Goal: Information Seeking & Learning: Compare options

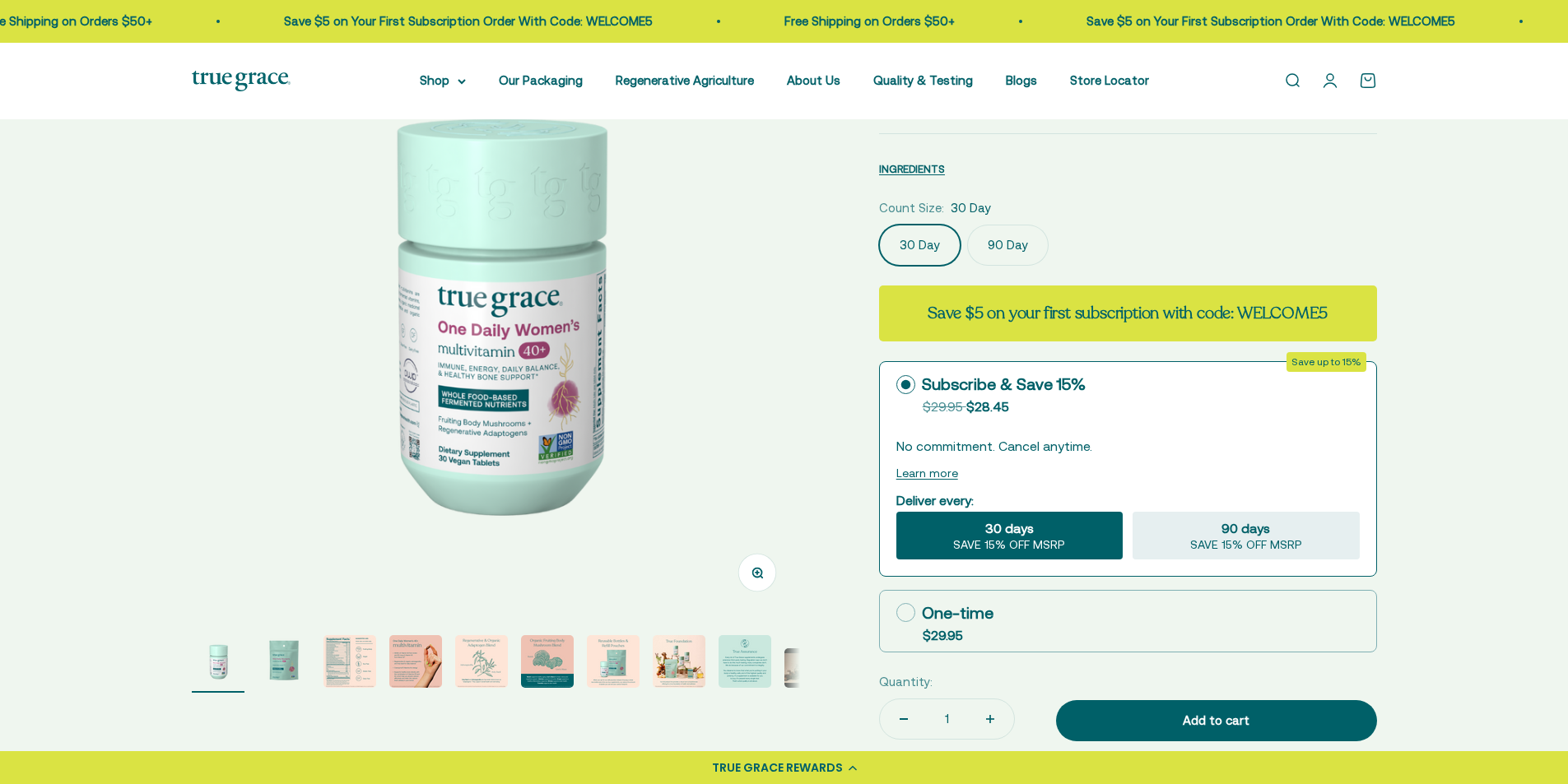
scroll to position [164, 0]
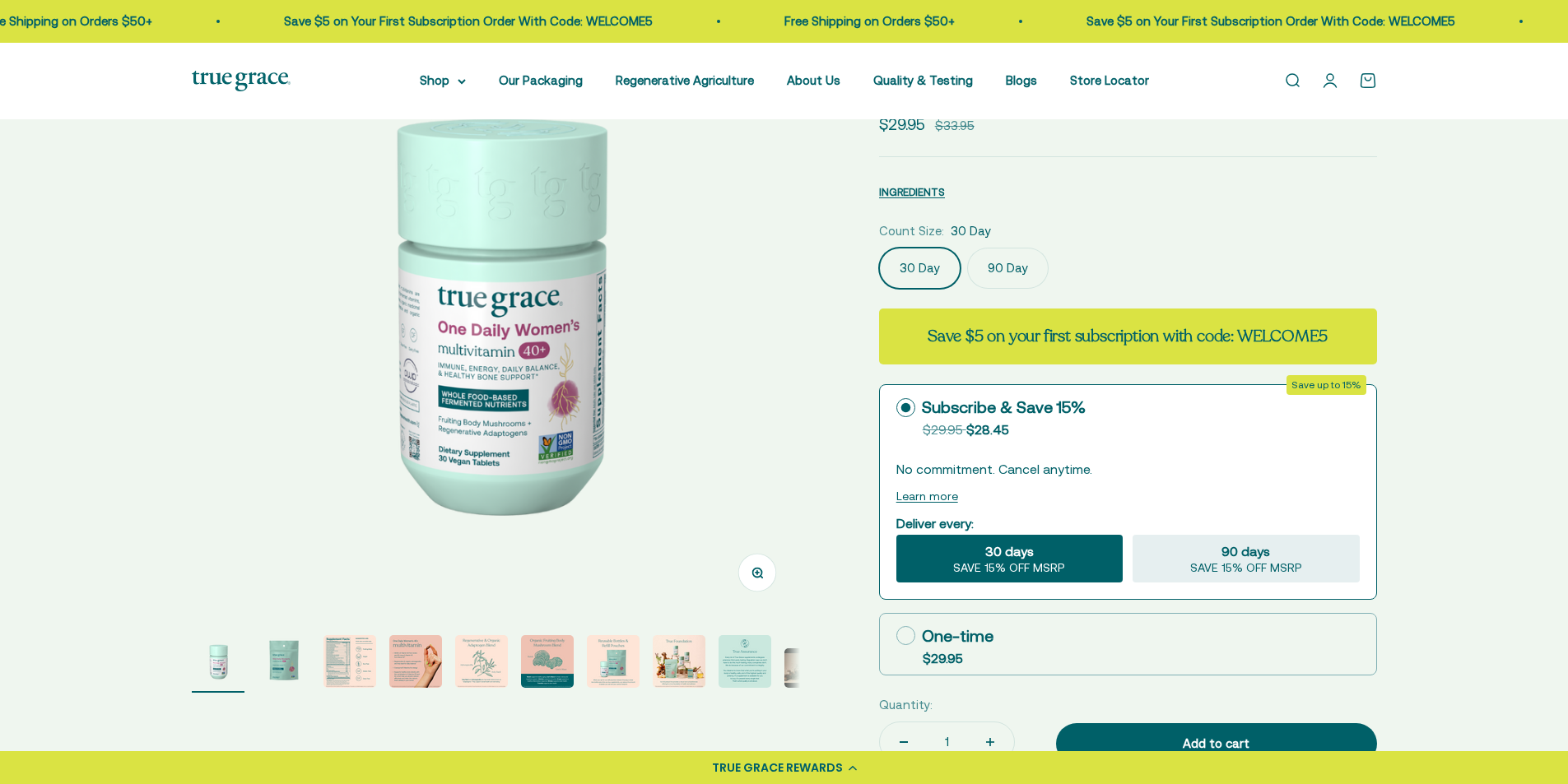
select select "3"
click at [1008, 271] on label "90 Day" at bounding box center [1007, 269] width 82 height 41
click at [879, 248] on input "90 Day" at bounding box center [878, 247] width 1 height 1
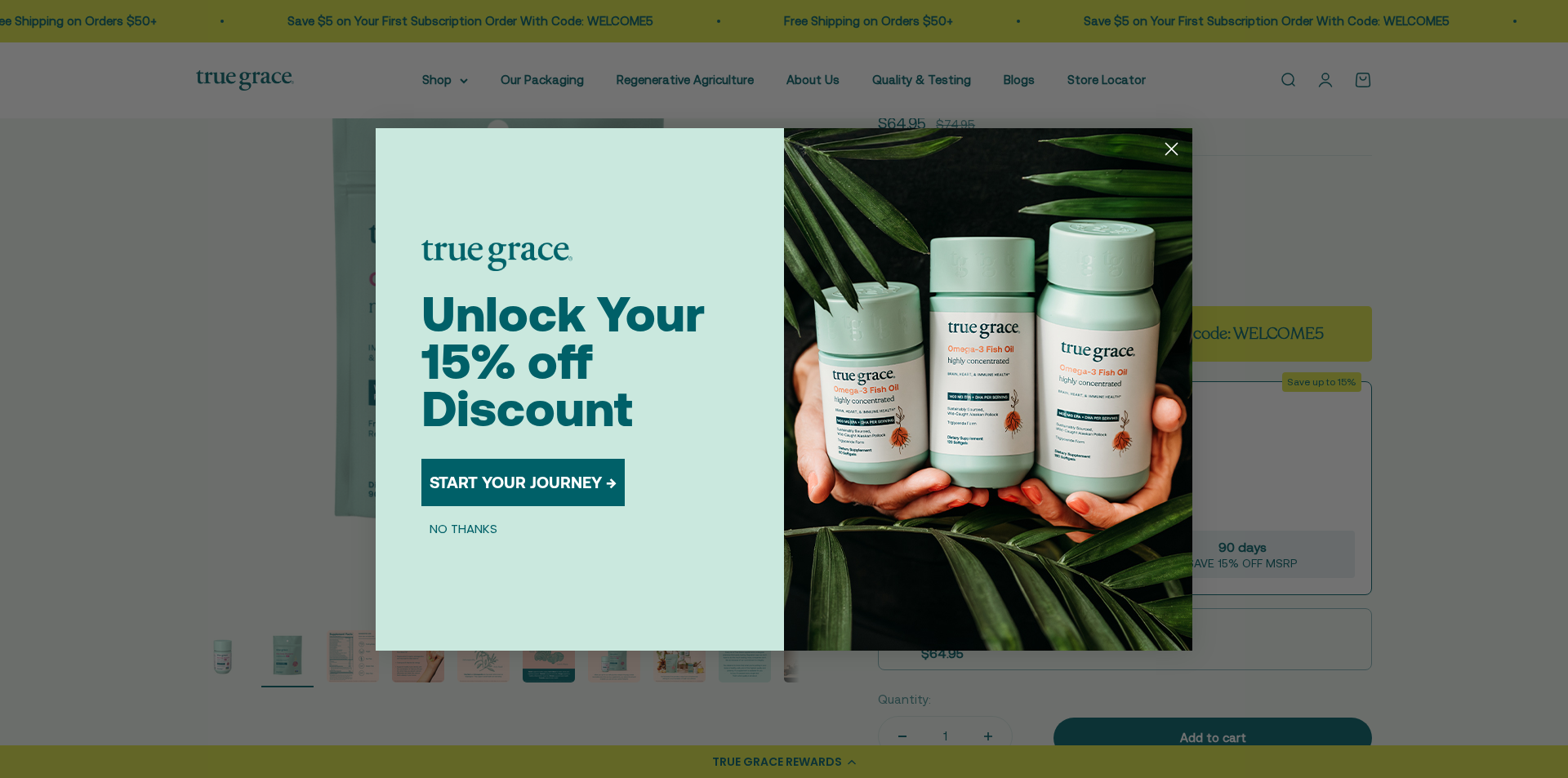
click at [1176, 152] on circle "Close dialog" at bounding box center [1172, 149] width 27 height 27
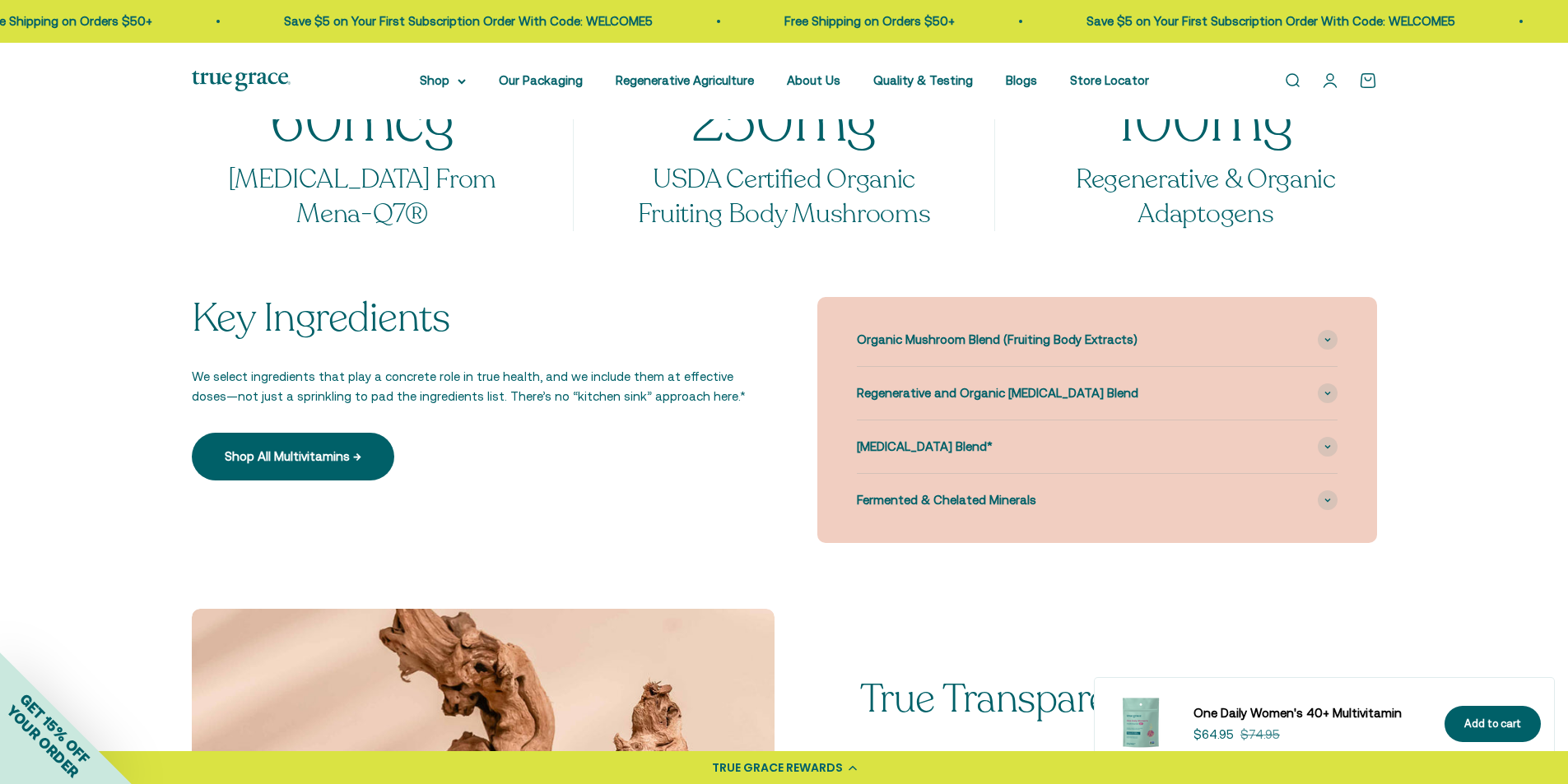
scroll to position [1481, 0]
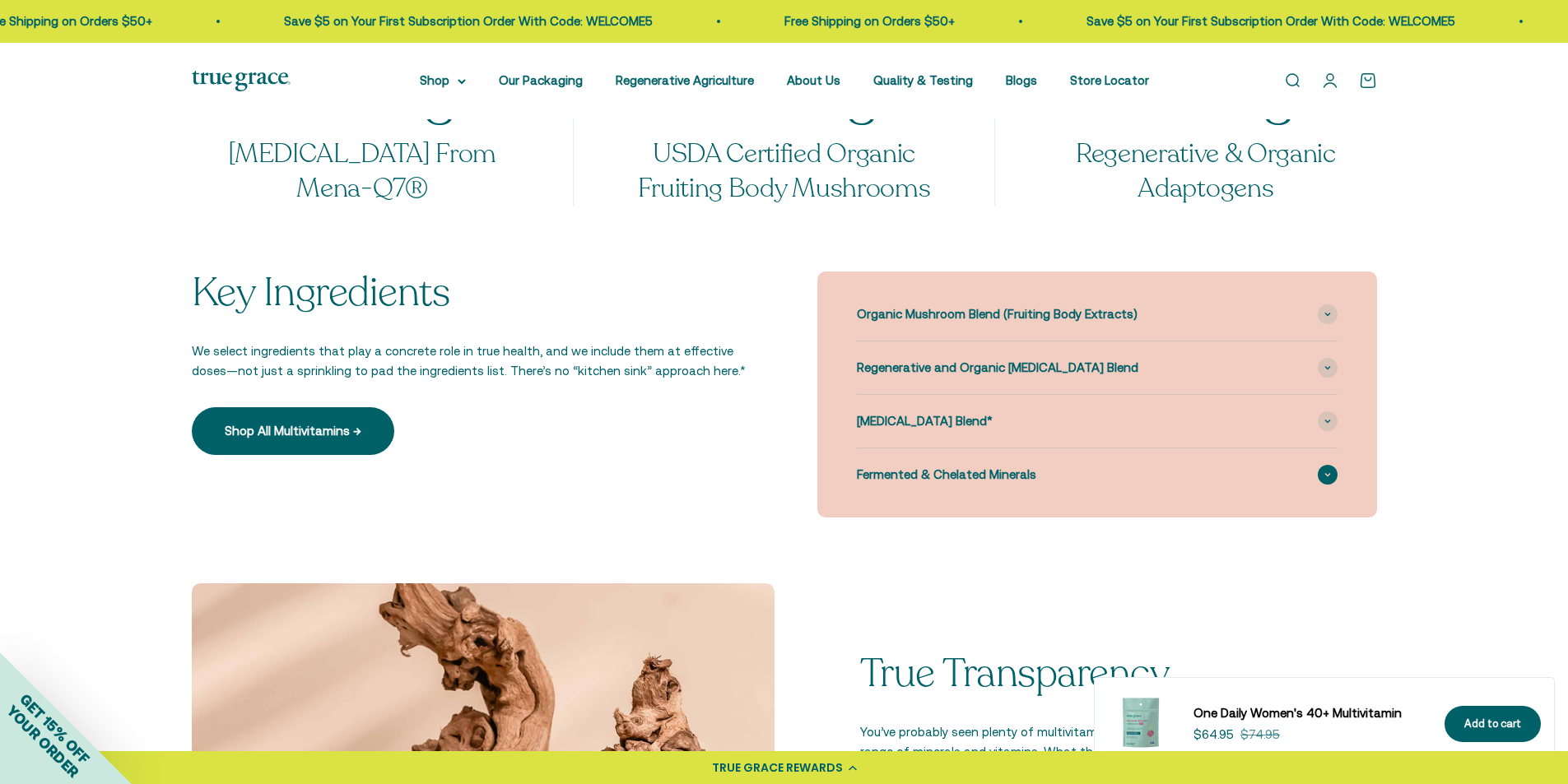
click at [1326, 475] on icon at bounding box center [1328, 475] width 5 height 3
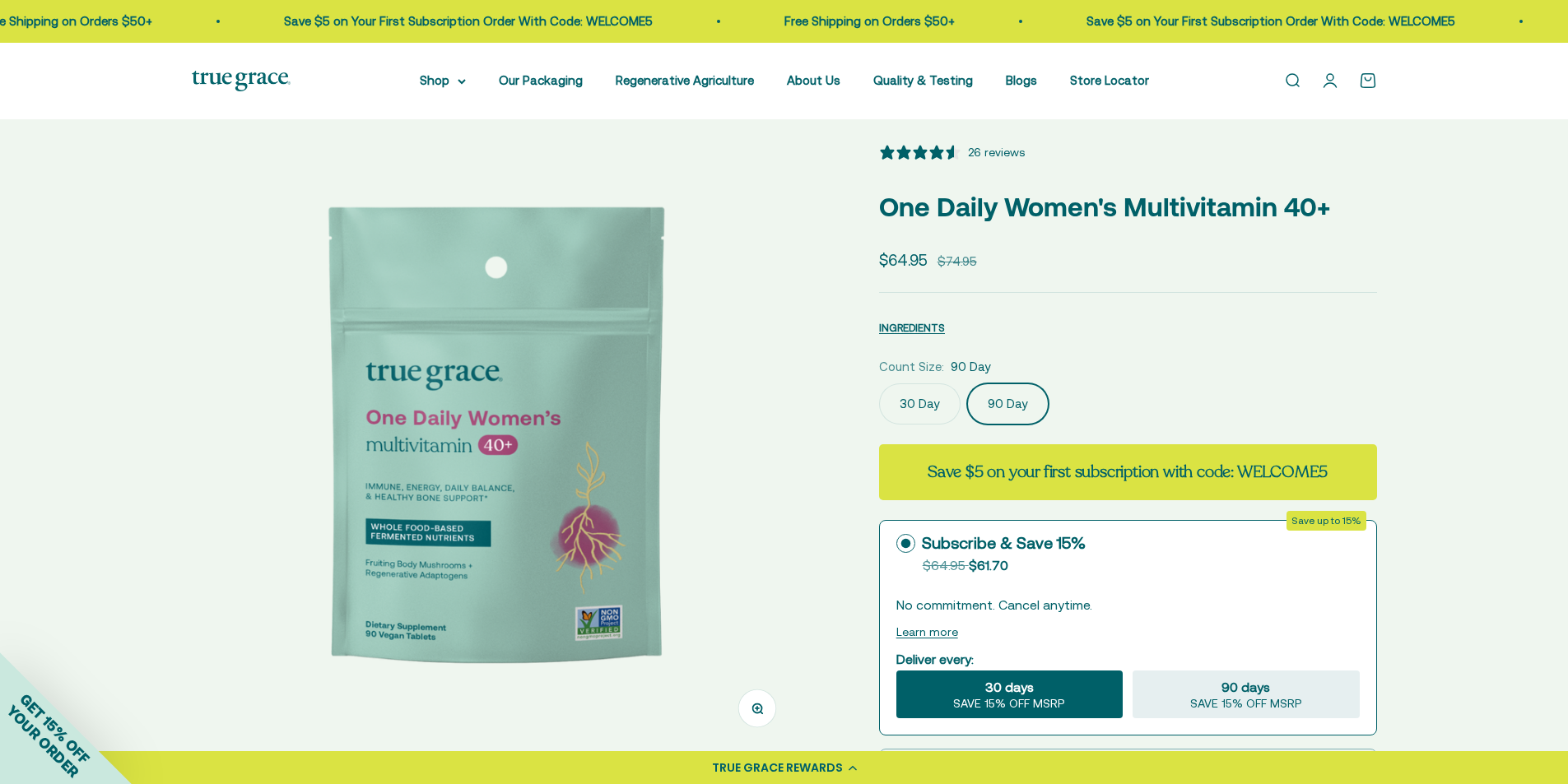
scroll to position [0, 0]
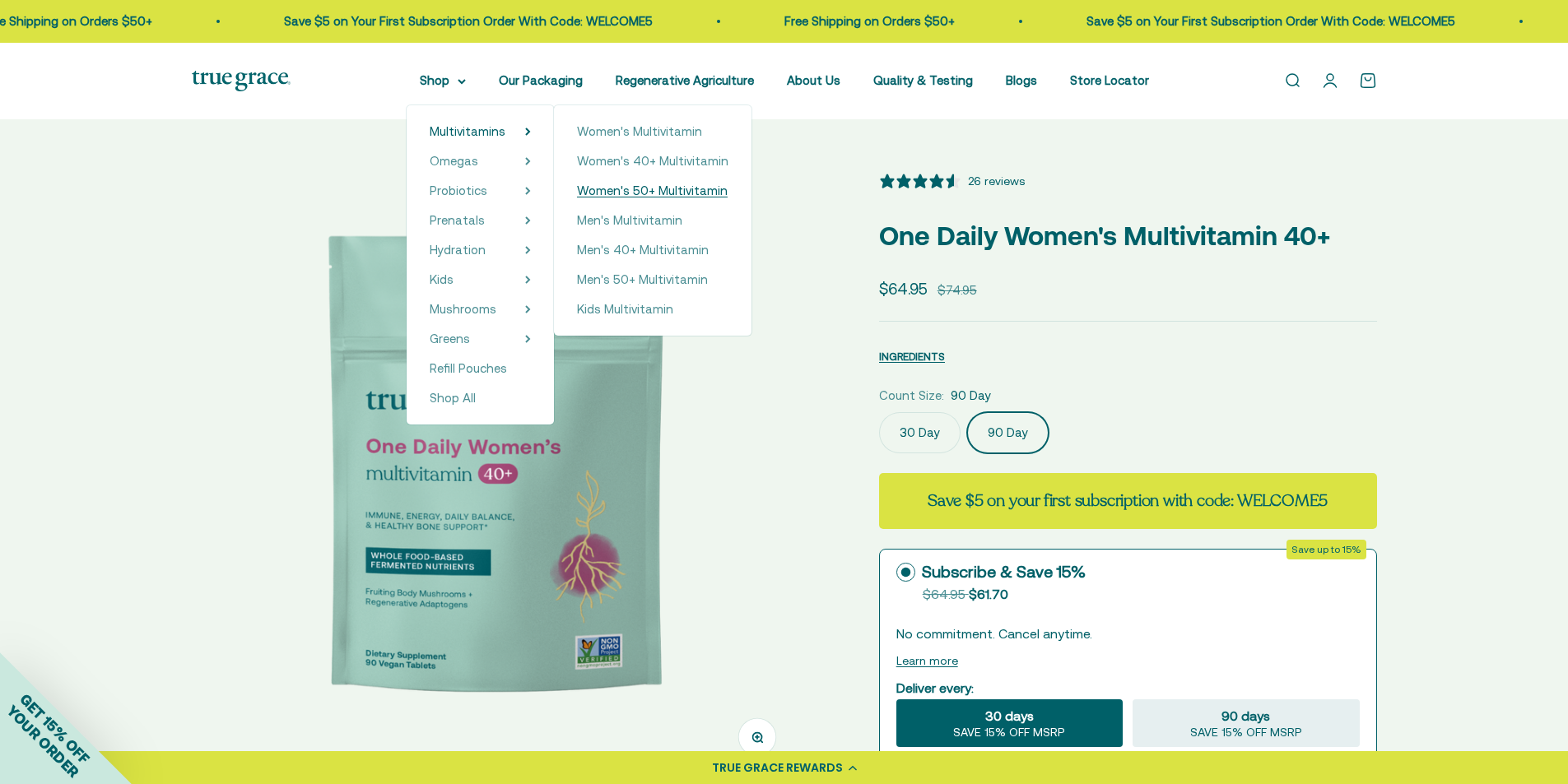
click at [672, 188] on span "Women's 50+ Multivitamin" at bounding box center [652, 190] width 151 height 14
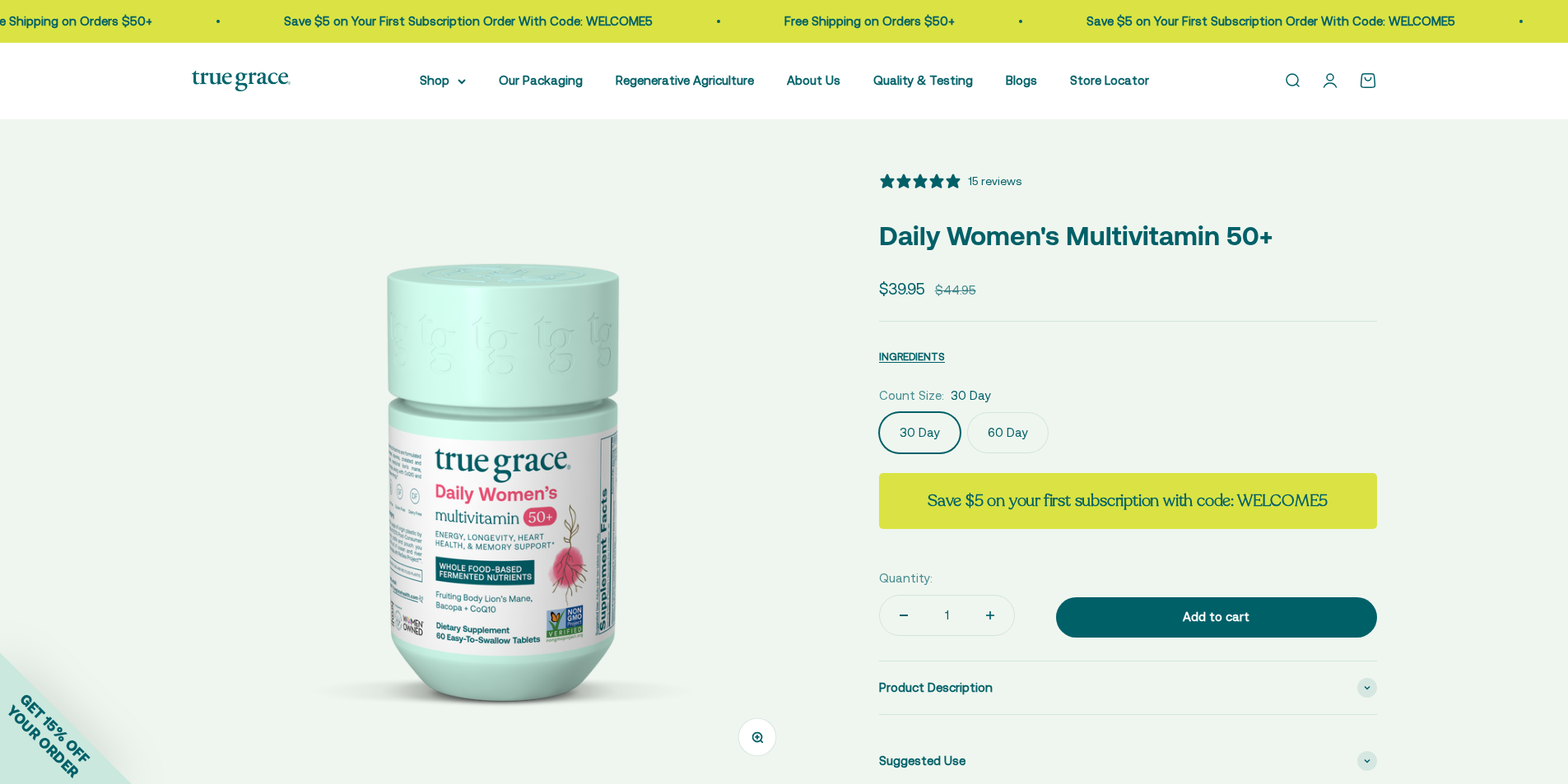
select select "3"
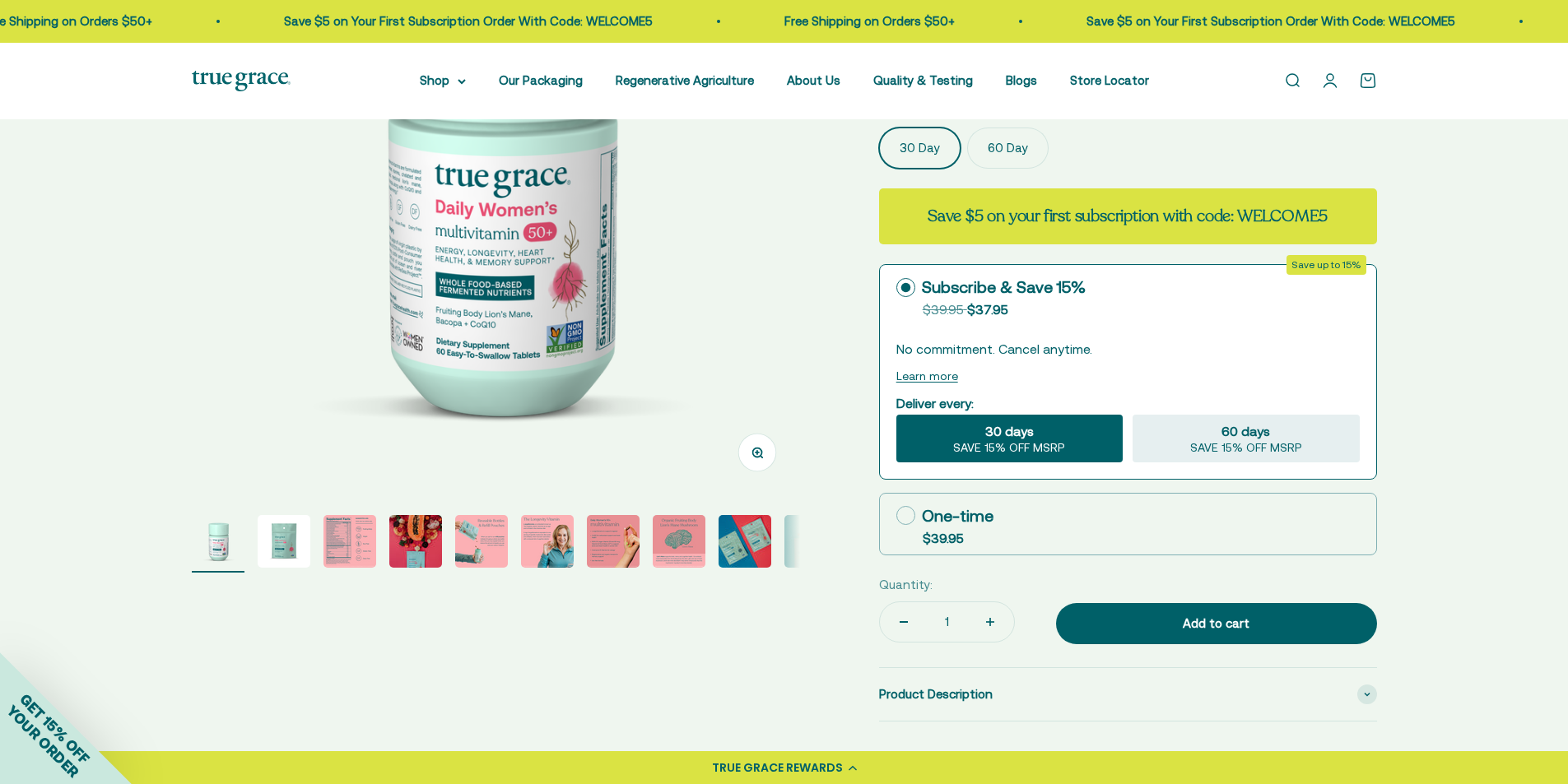
scroll to position [329, 0]
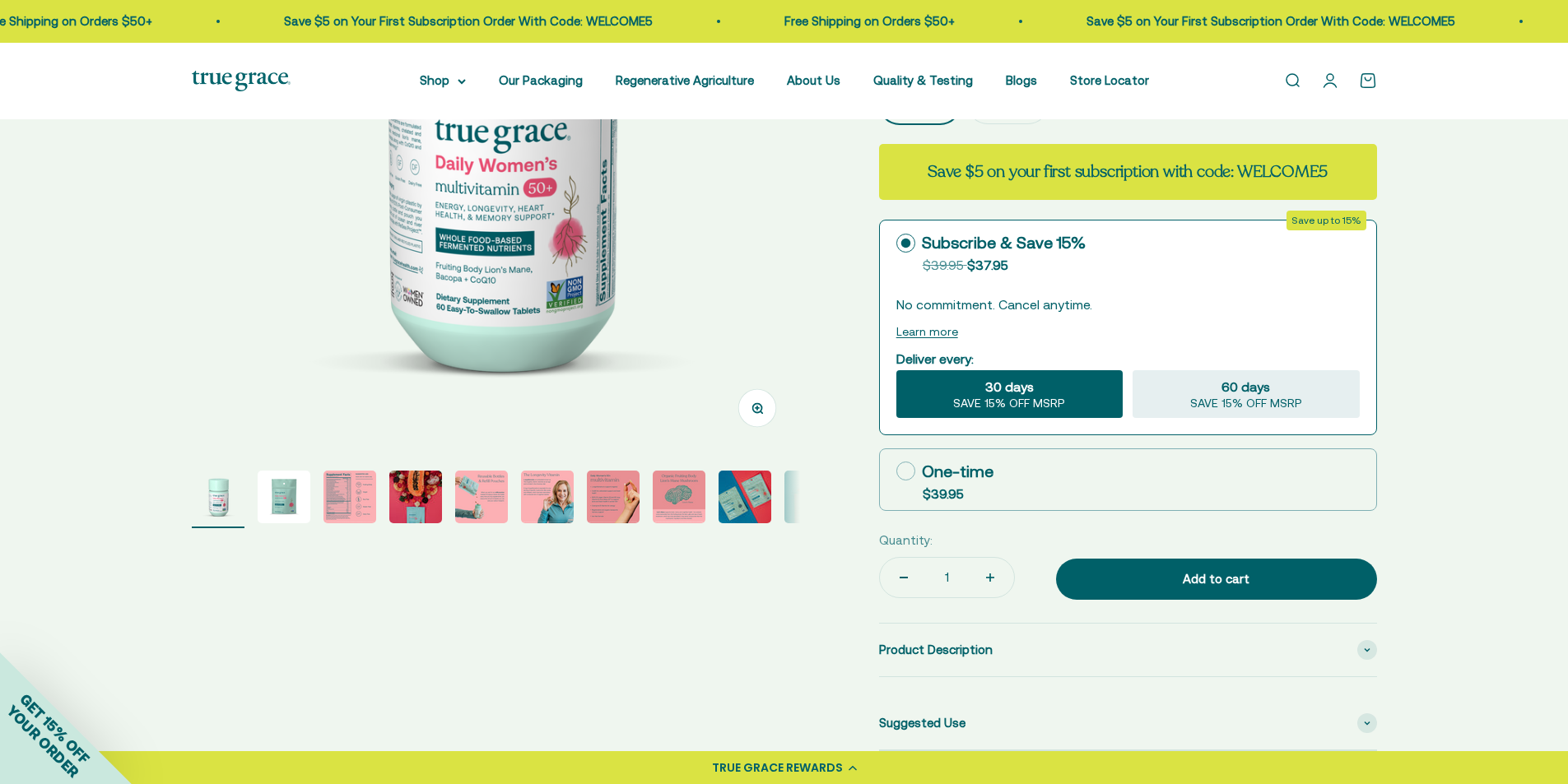
click at [289, 505] on img "Go to item 2" at bounding box center [283, 497] width 53 height 52
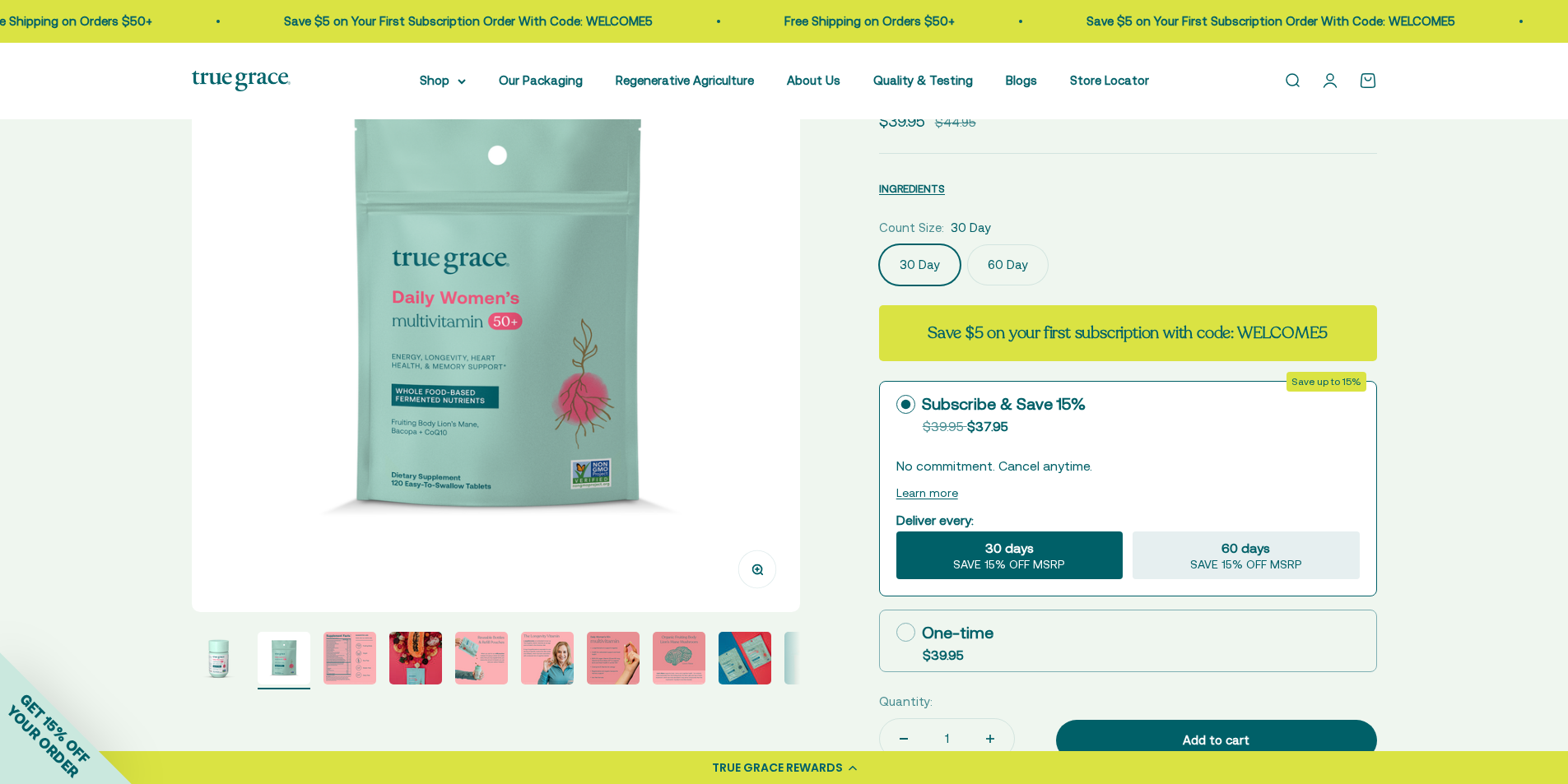
scroll to position [164, 0]
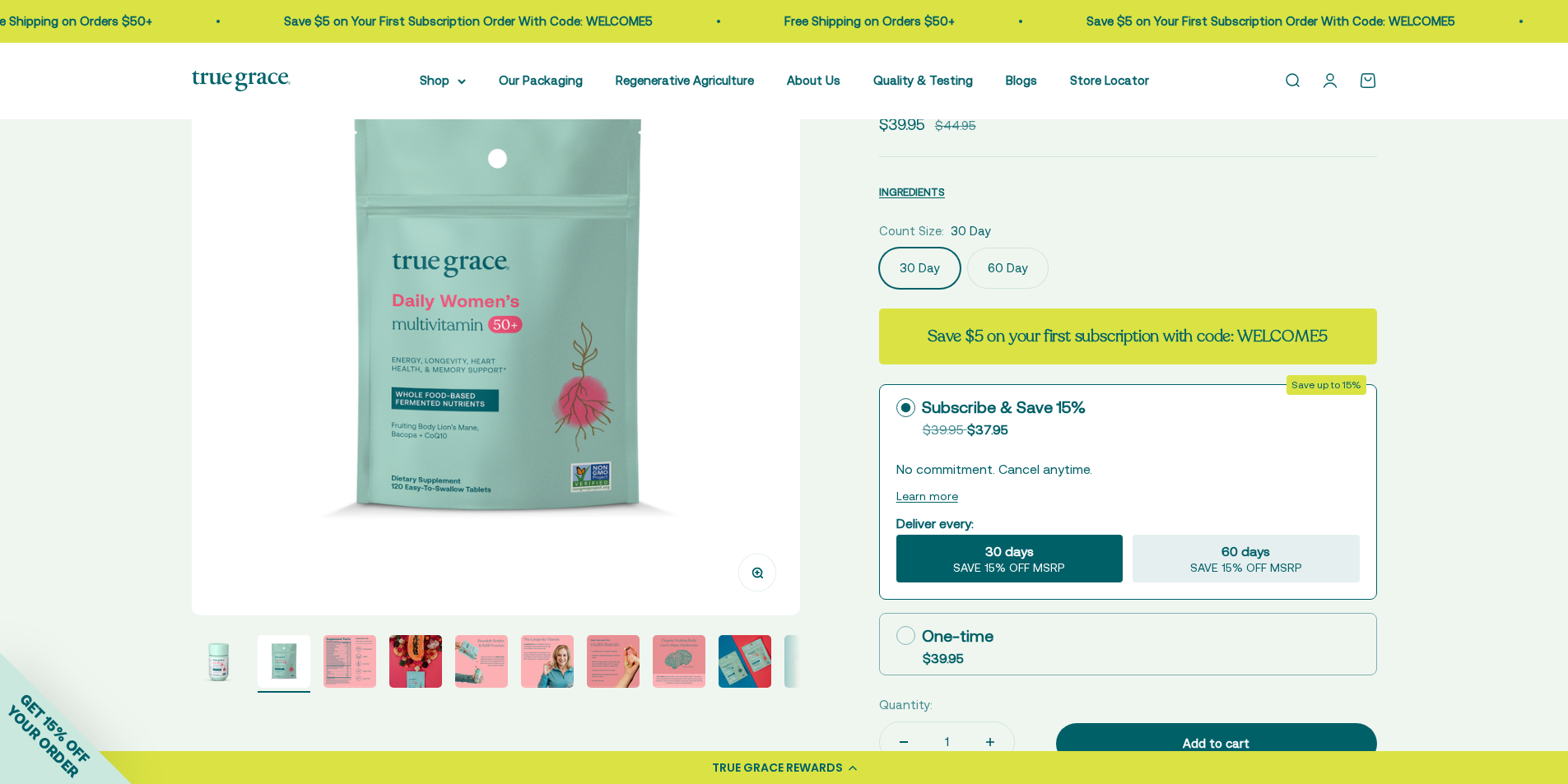
click at [334, 653] on img "Go to item 3" at bounding box center [350, 661] width 53 height 52
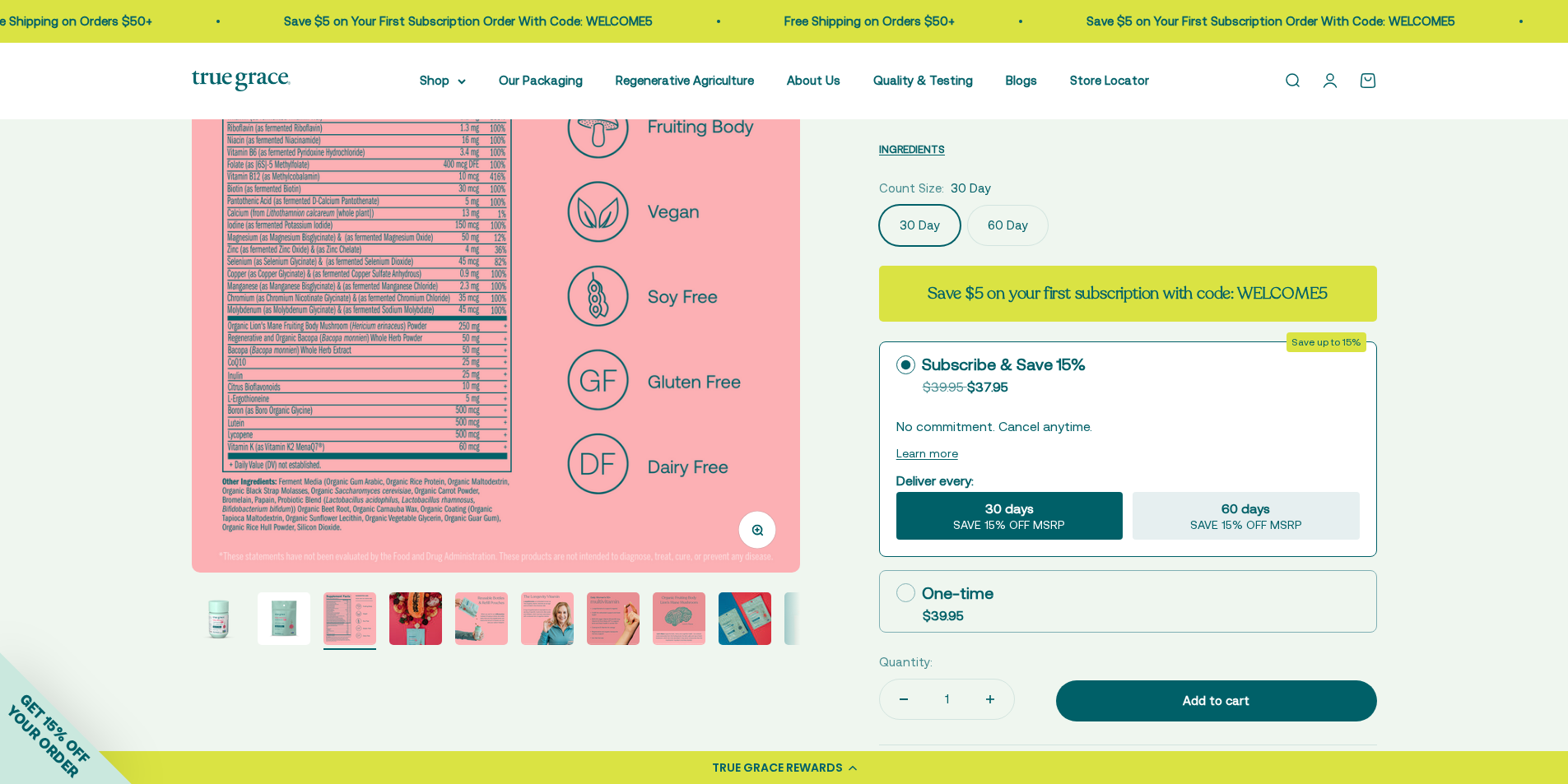
scroll to position [247, 0]
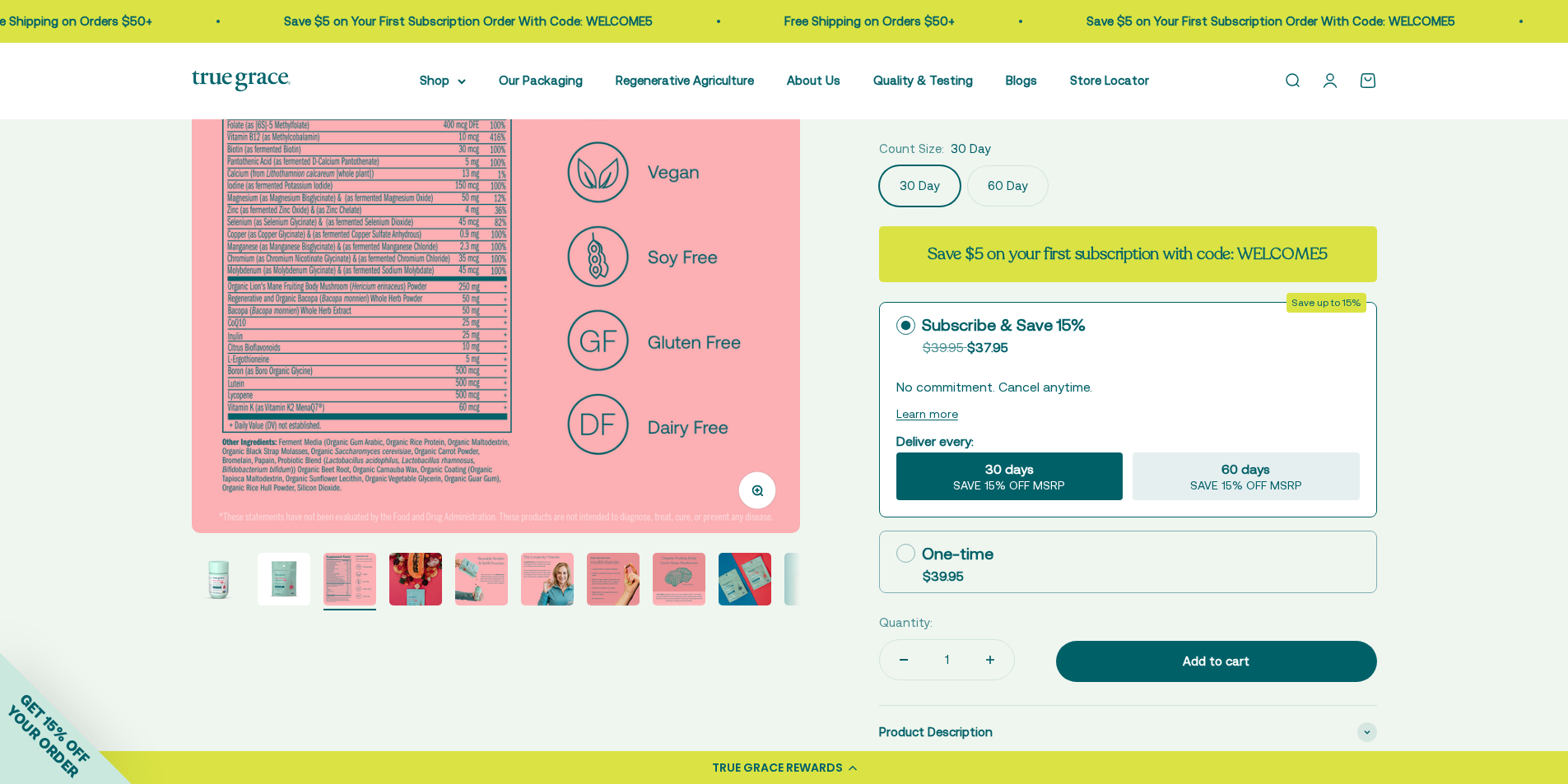
click at [407, 584] on img "Go to item 4" at bounding box center [415, 579] width 53 height 52
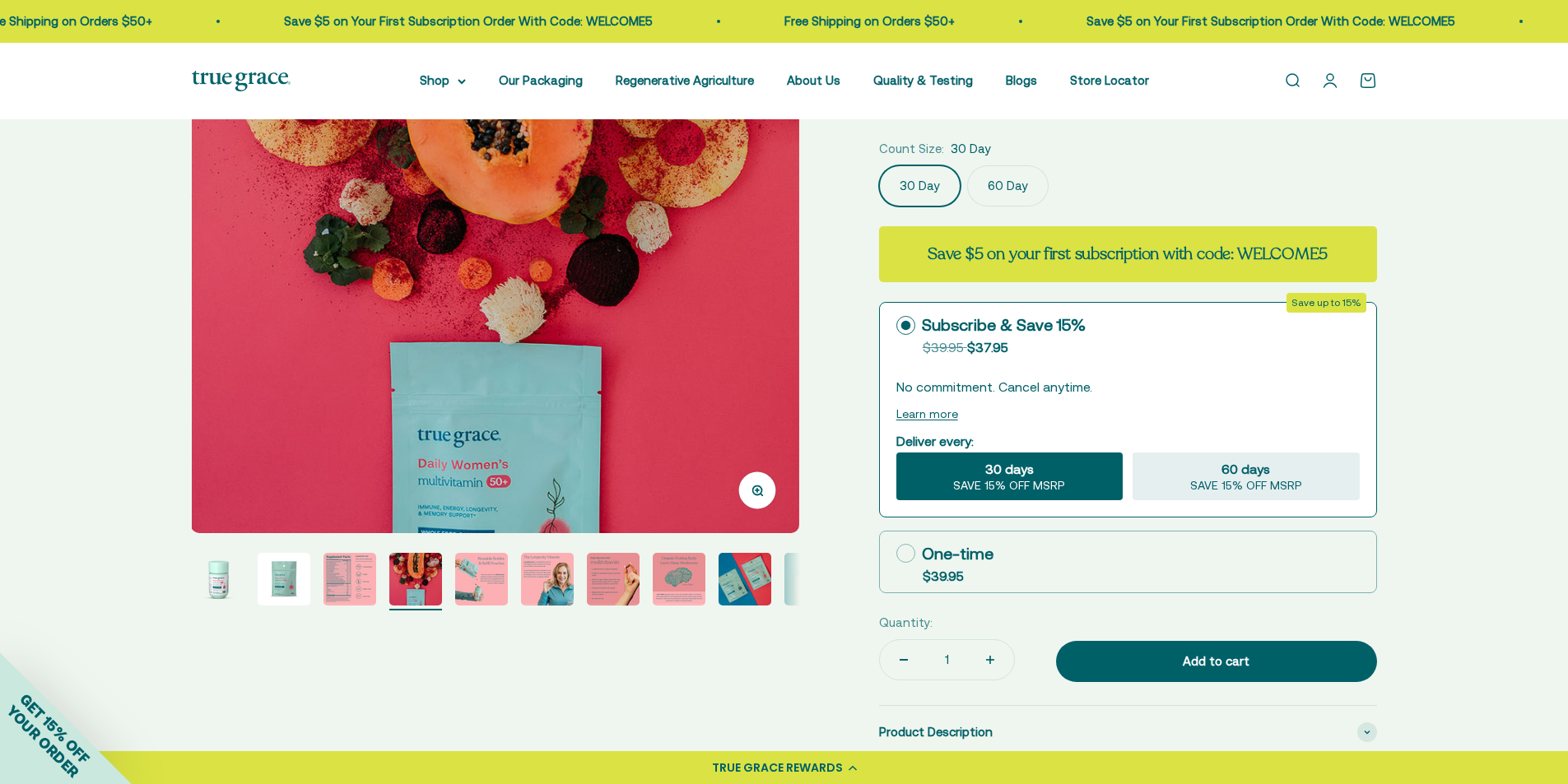
click at [479, 590] on img "Go to item 5" at bounding box center [481, 579] width 53 height 52
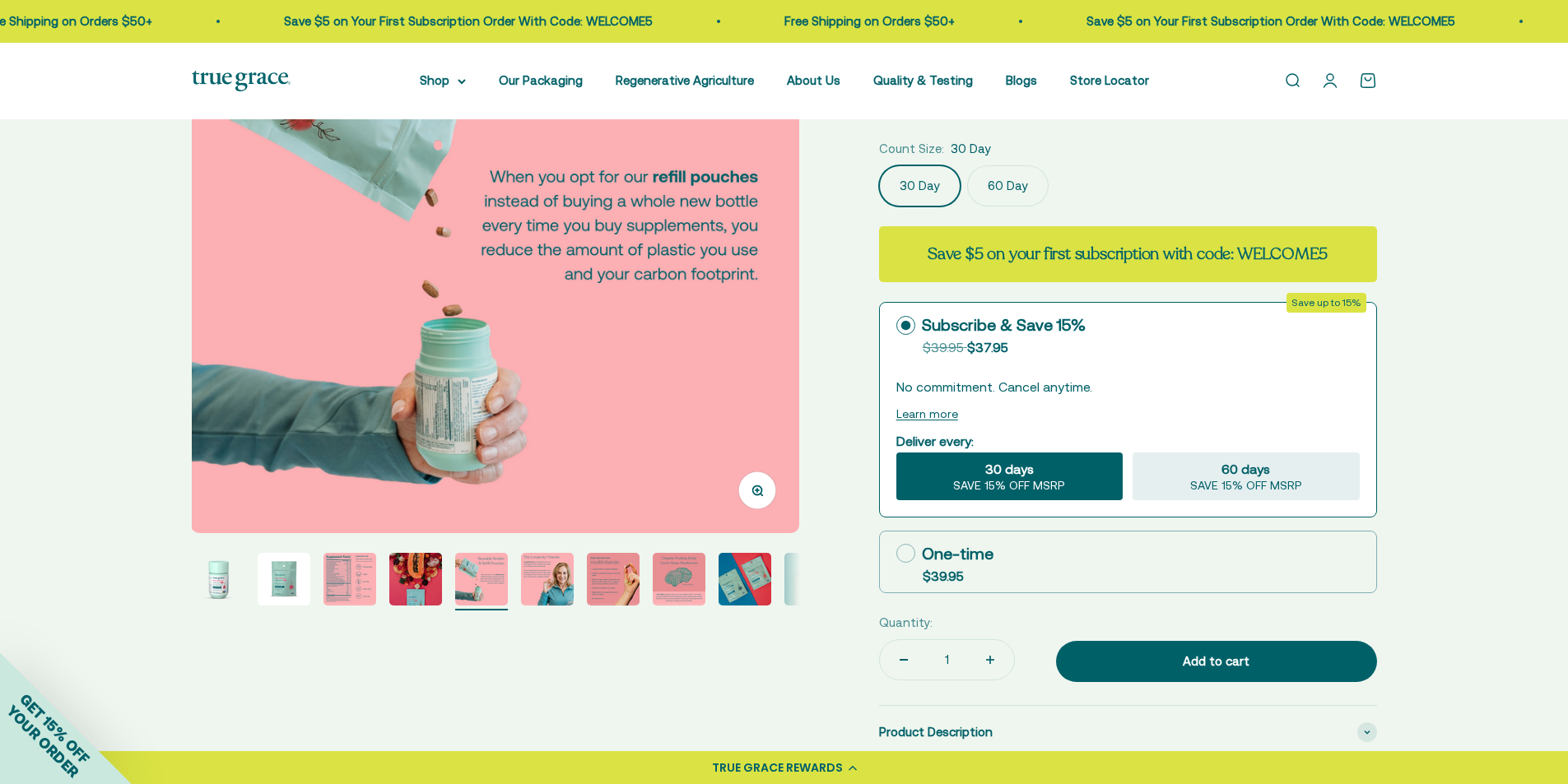
click at [537, 572] on img "Go to item 6" at bounding box center [547, 579] width 53 height 52
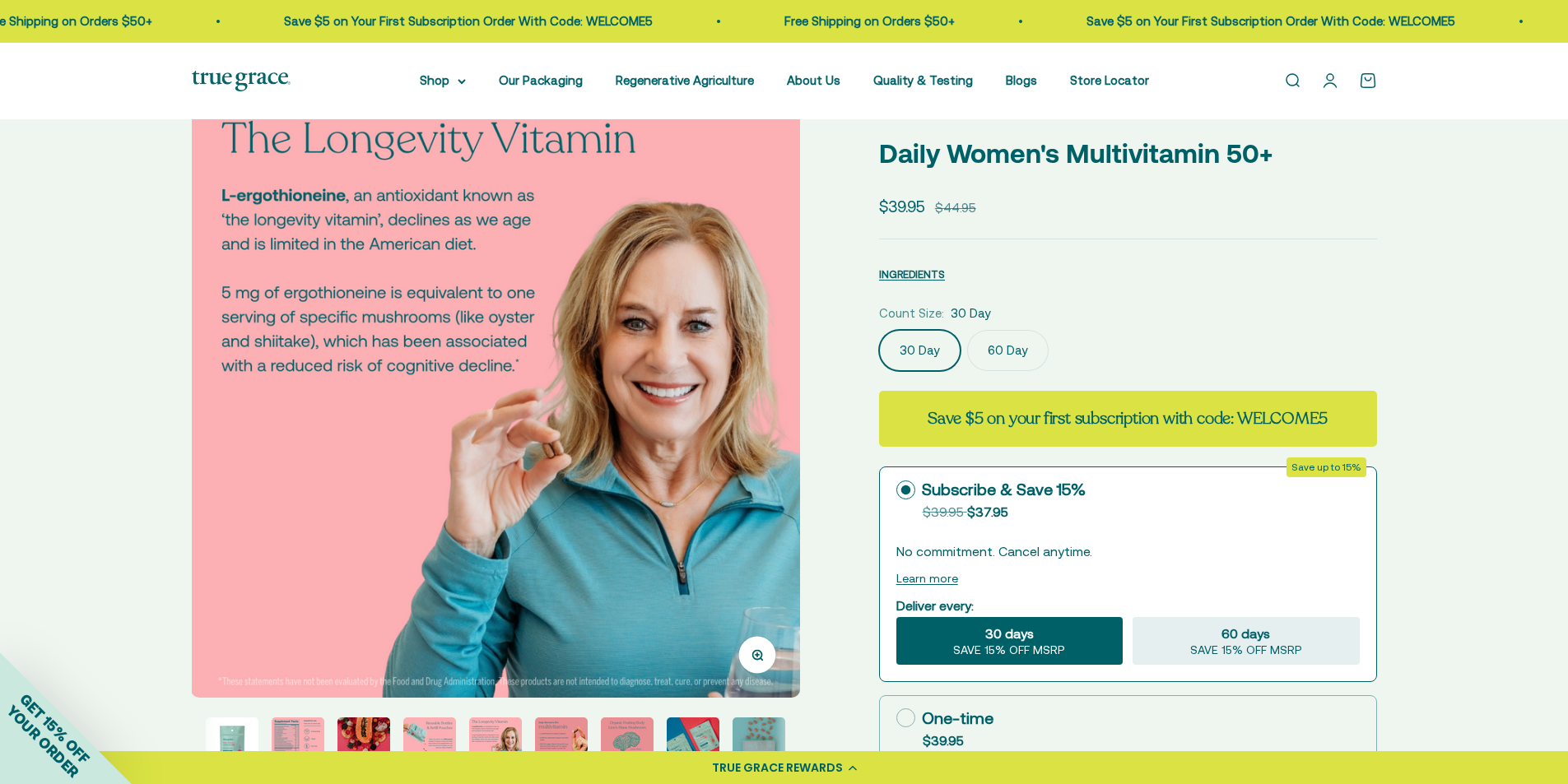
scroll to position [164, 0]
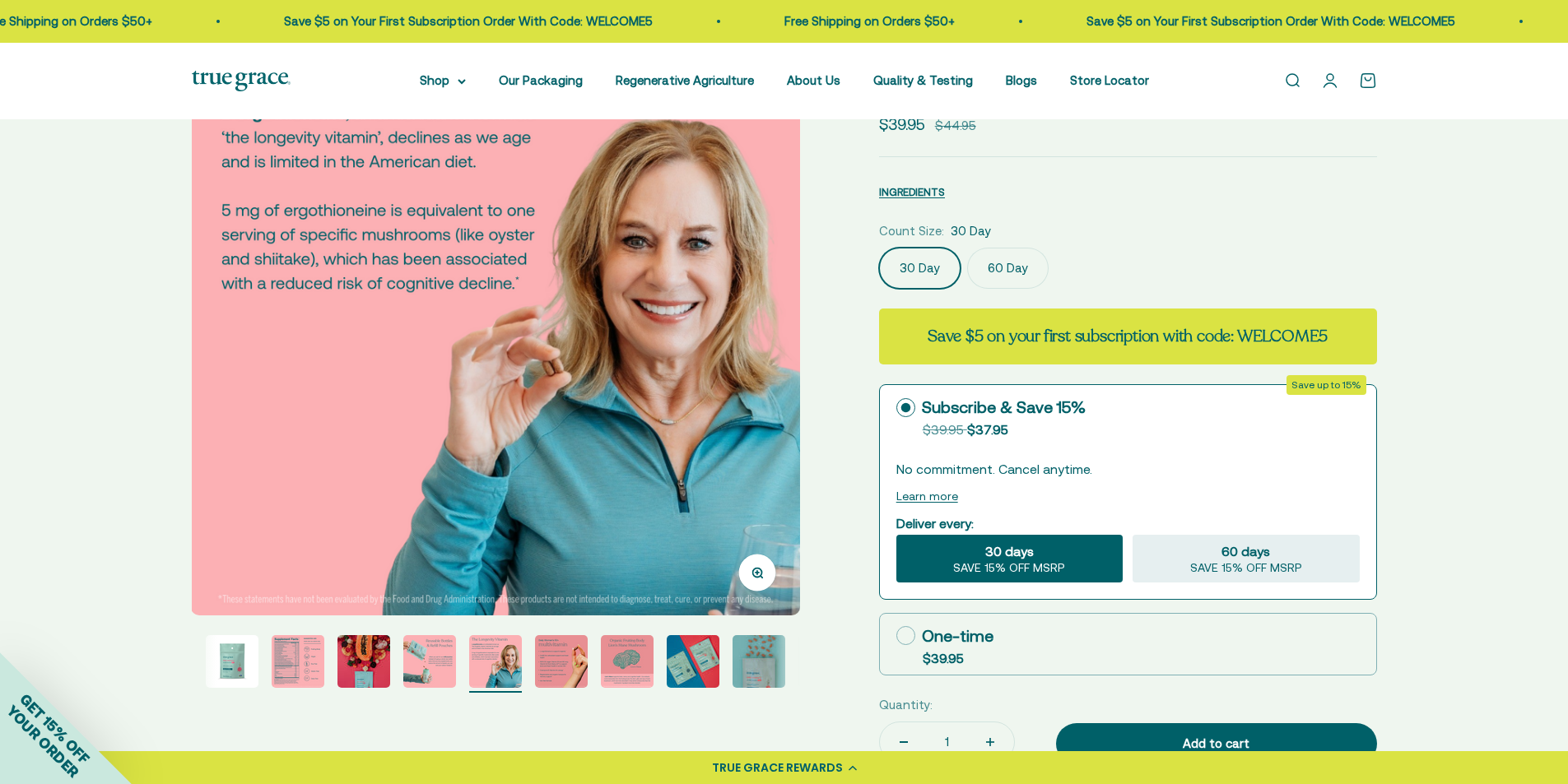
click at [563, 664] on img "Go to item 7" at bounding box center [561, 661] width 53 height 52
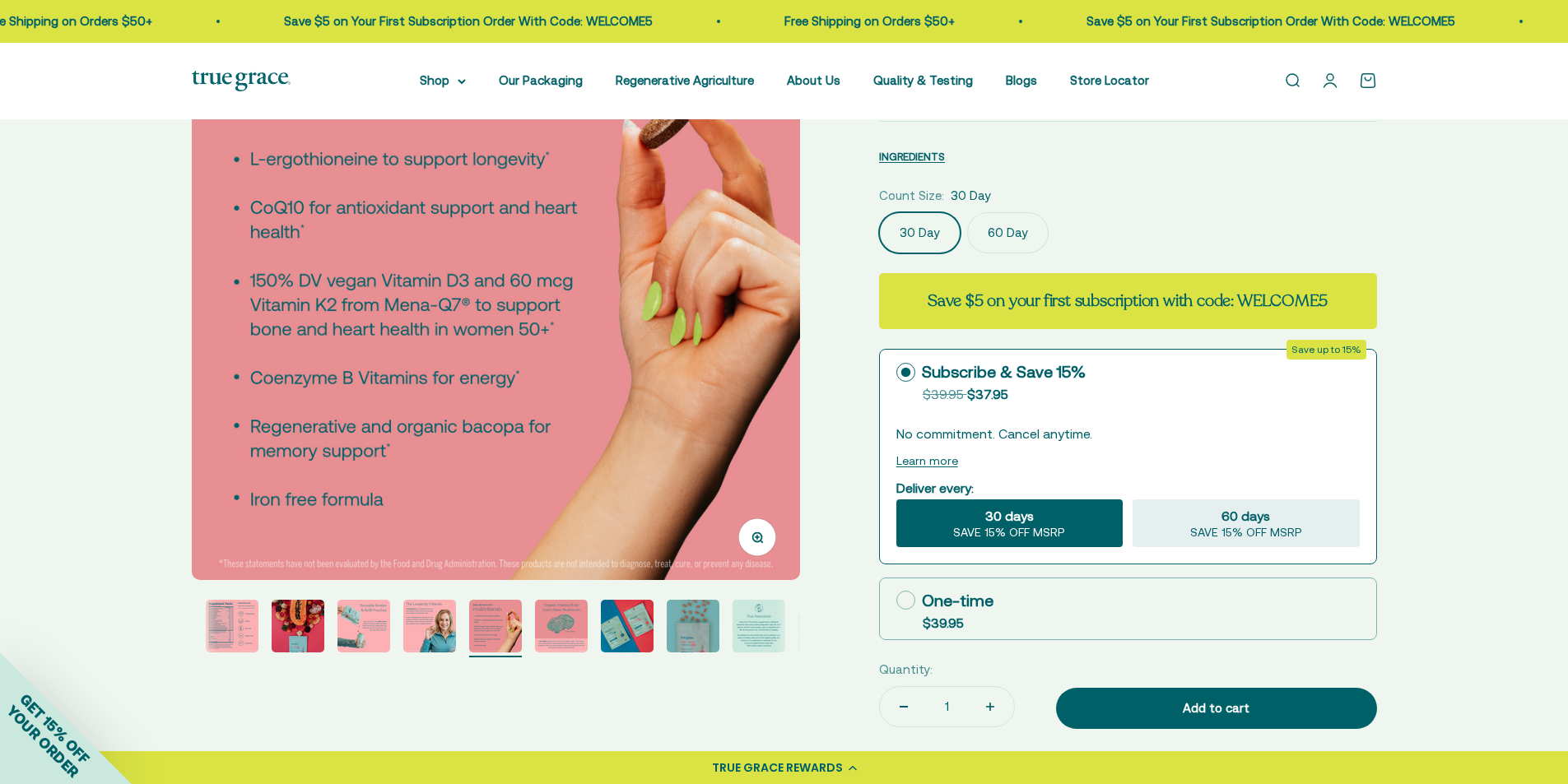
scroll to position [0, 0]
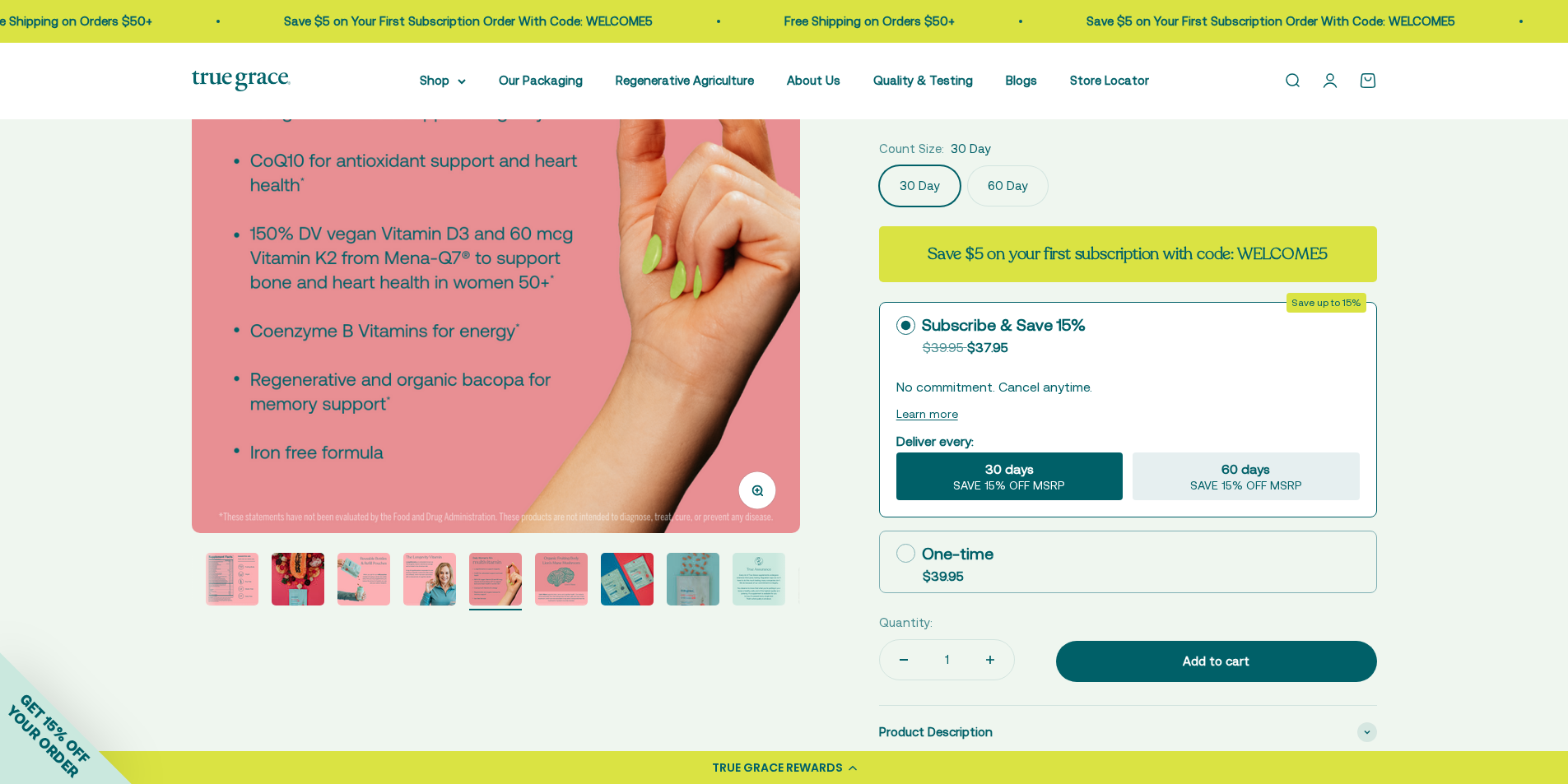
click at [555, 578] on img "Go to item 8" at bounding box center [561, 579] width 53 height 52
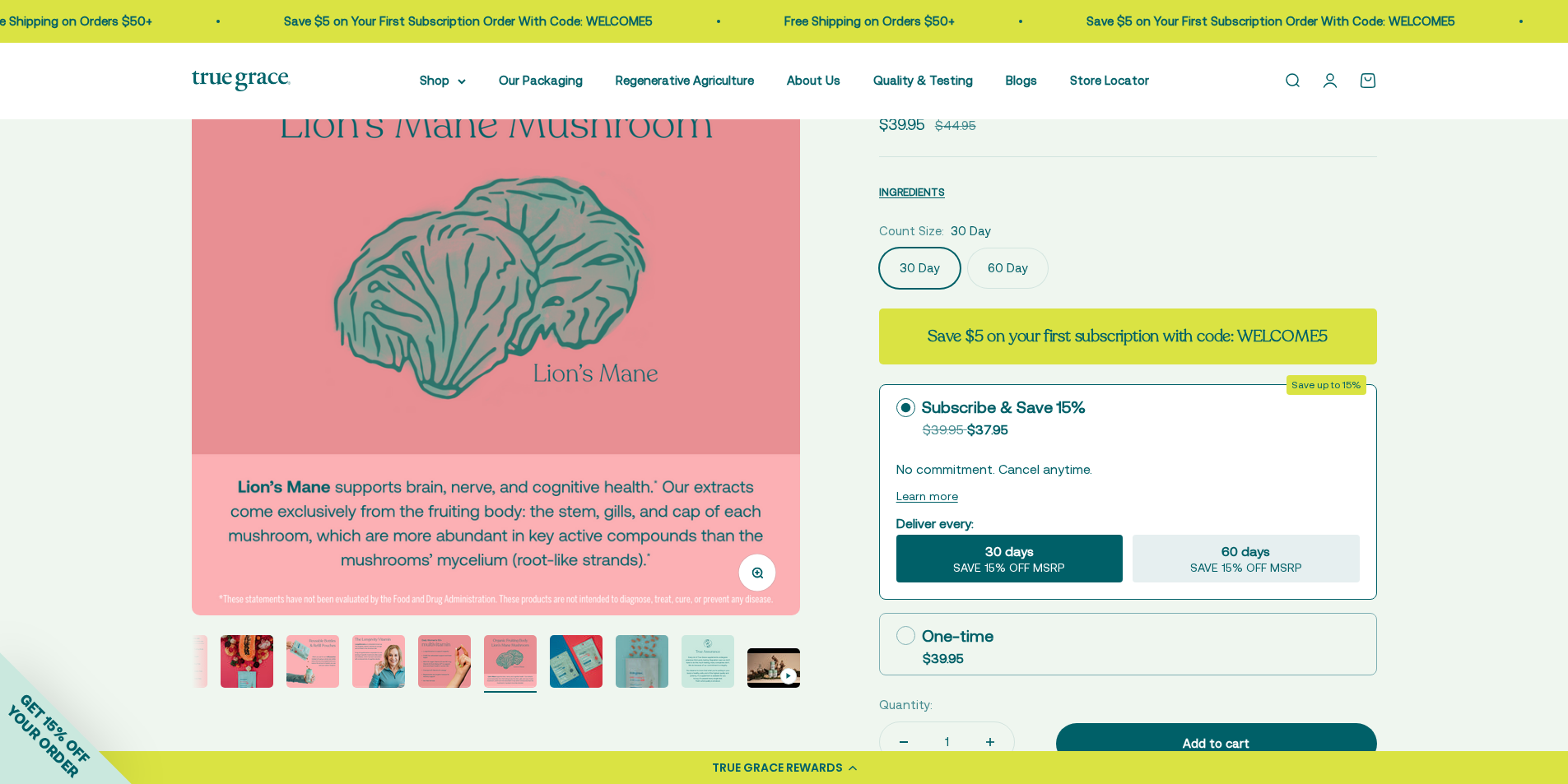
click at [575, 667] on img "Go to item 9" at bounding box center [576, 661] width 53 height 52
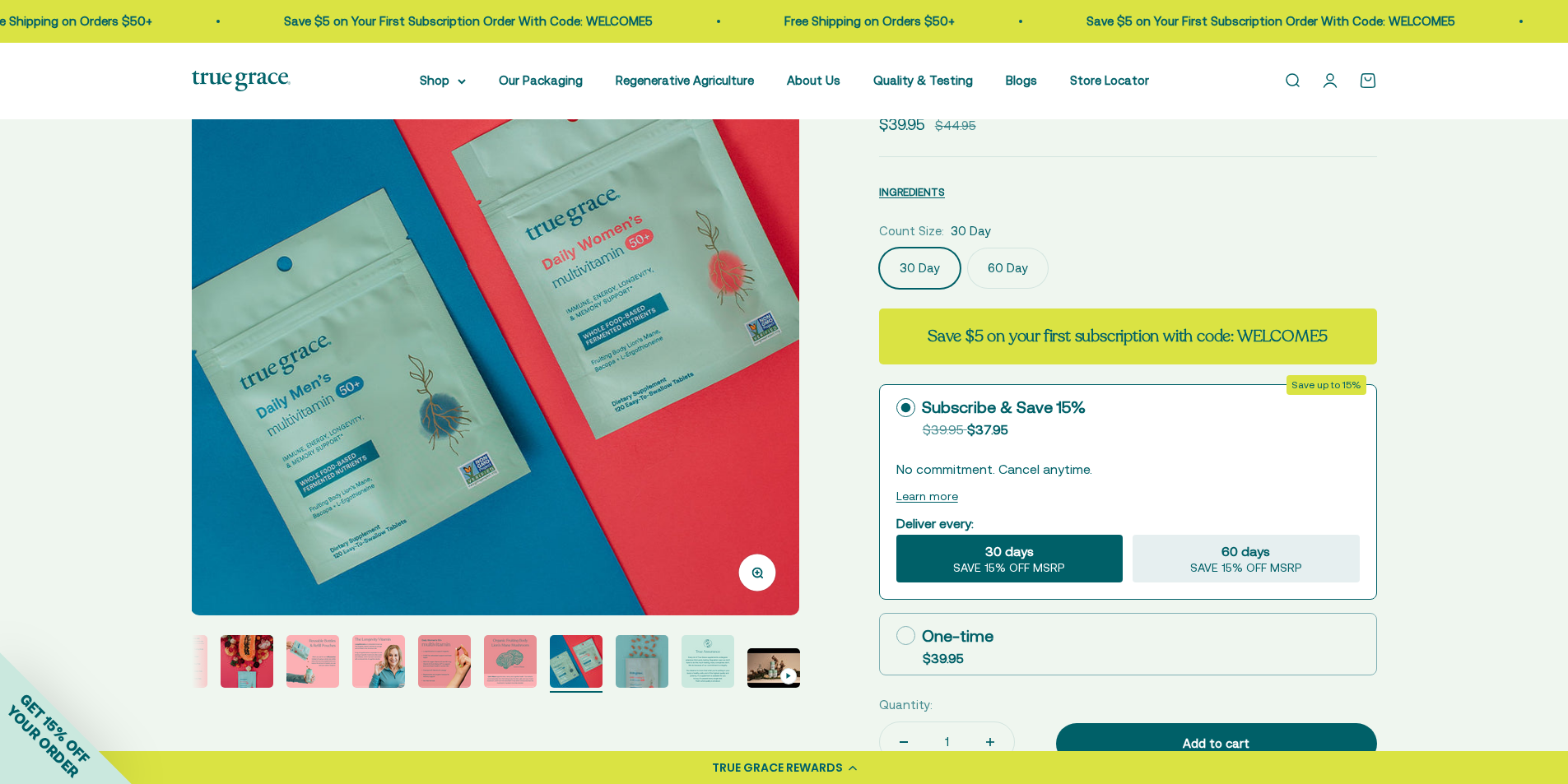
click at [648, 667] on img "Go to item 10" at bounding box center [641, 661] width 53 height 52
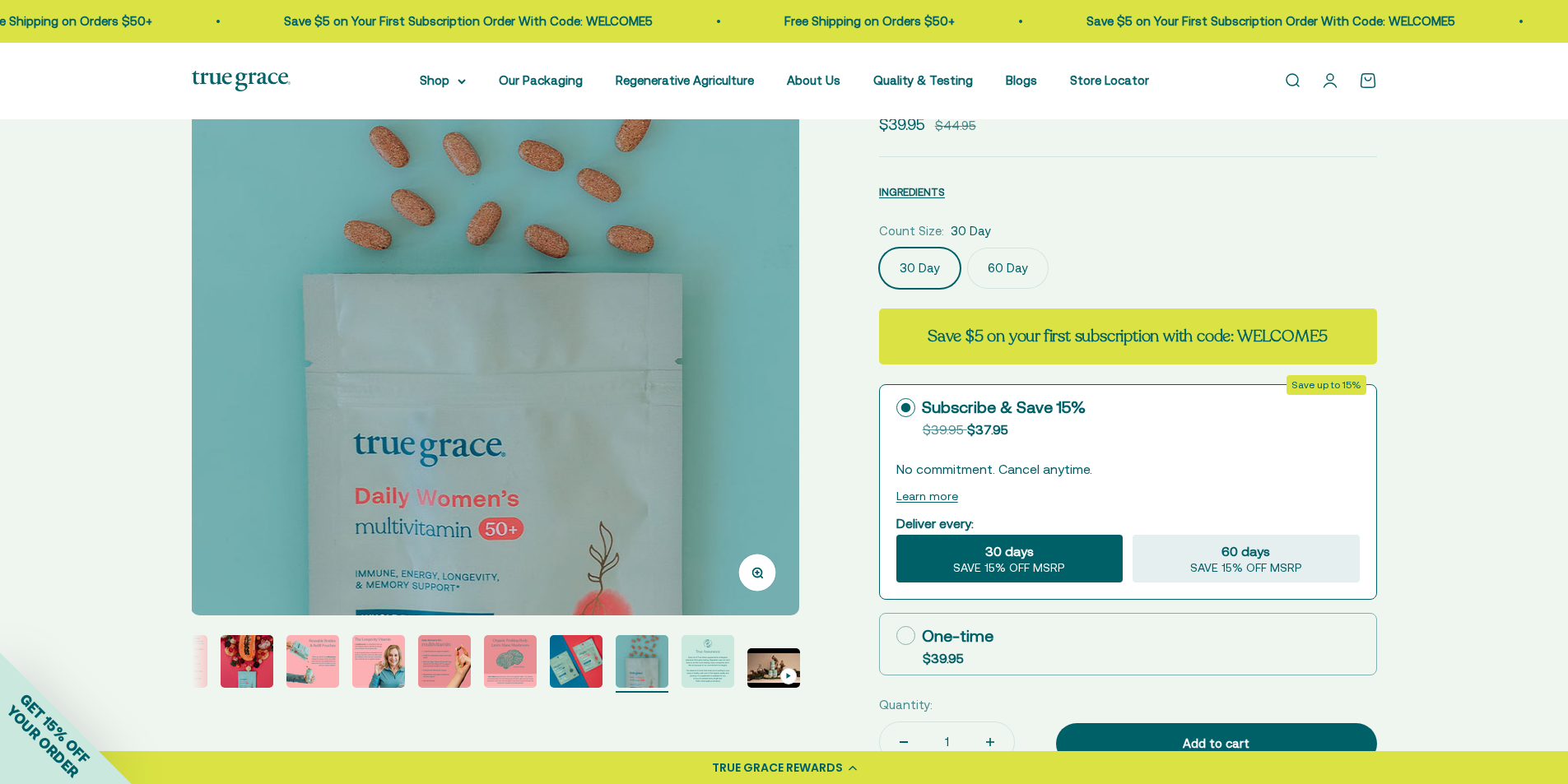
click at [703, 673] on img "Go to item 11" at bounding box center [708, 661] width 53 height 52
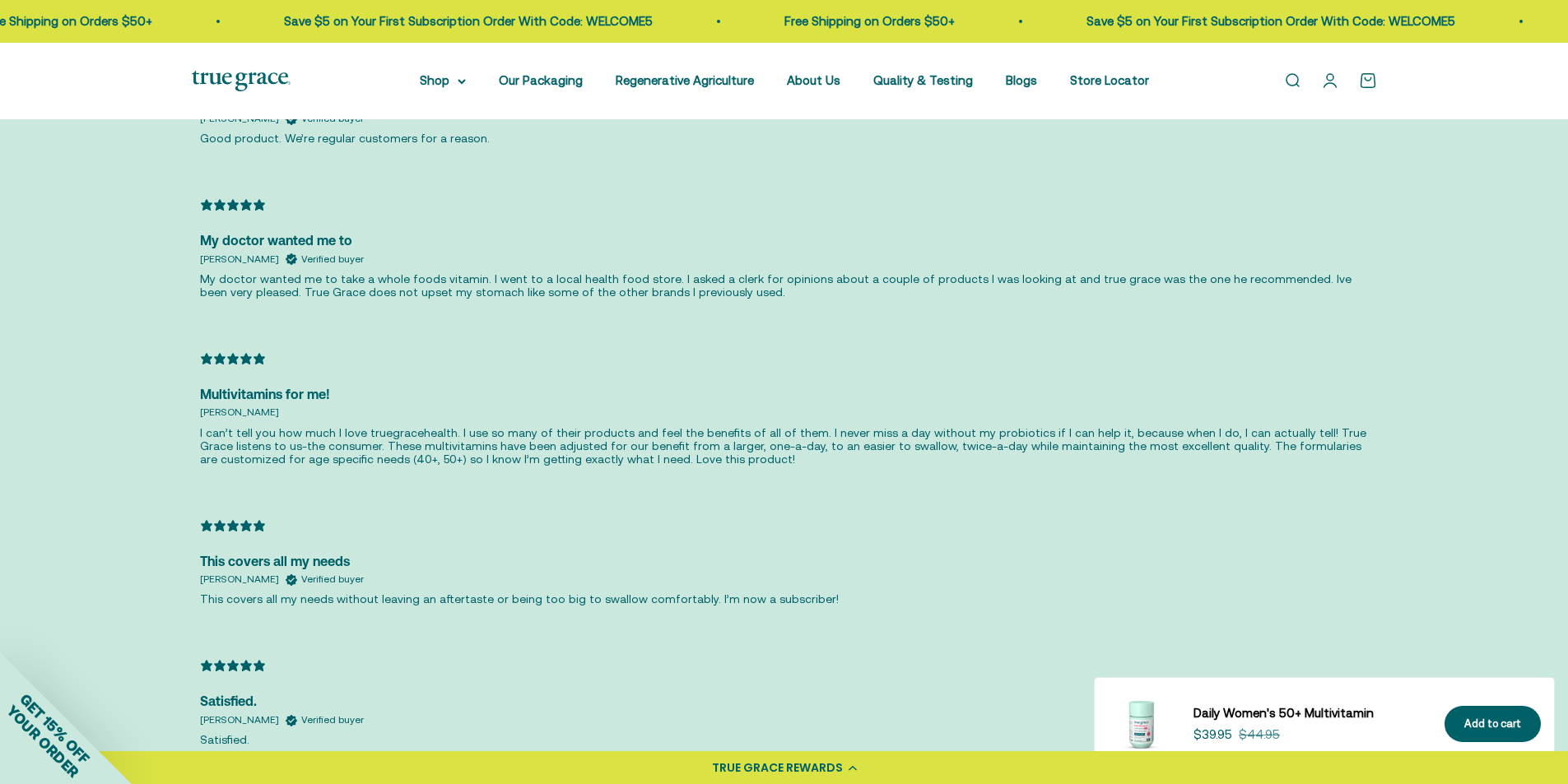
scroll to position [3703, 0]
